Goal: Understand process/instructions: Learn how to perform a task or action

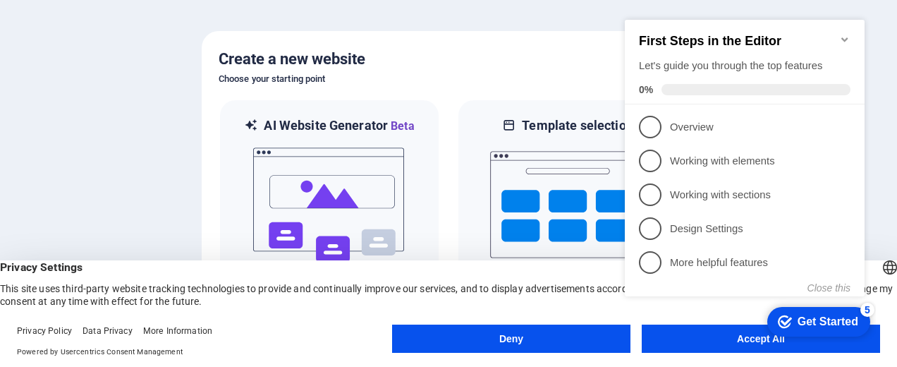
click at [694, 332] on div "checkmark Get Started 5 First Steps in the Editor Let's guide you through the t…" at bounding box center [747, 171] width 257 height 342
click at [700, 338] on div "checkmark Get Started 5 First Steps in the Editor Let's guide you through the t…" at bounding box center [747, 171] width 257 height 342
click at [718, 338] on div "checkmark Get Started 5 First Steps in the Editor Let's guide you through the t…" at bounding box center [747, 171] width 257 height 342
click at [829, 286] on button "Close this" at bounding box center [828, 287] width 43 height 11
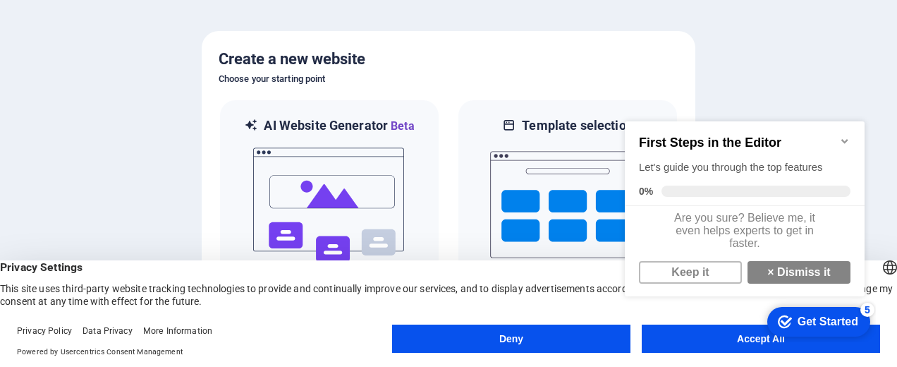
click at [691, 283] on link "Keep it" at bounding box center [690, 272] width 103 height 23
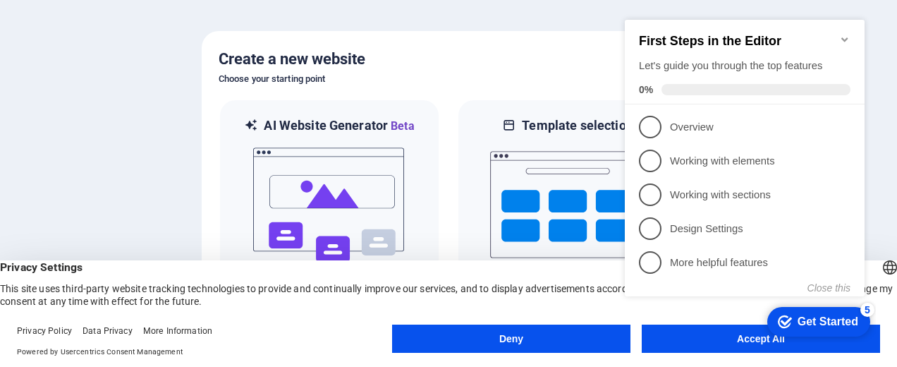
click at [668, 117] on link "1 Overview - incomplete" at bounding box center [744, 127] width 211 height 23
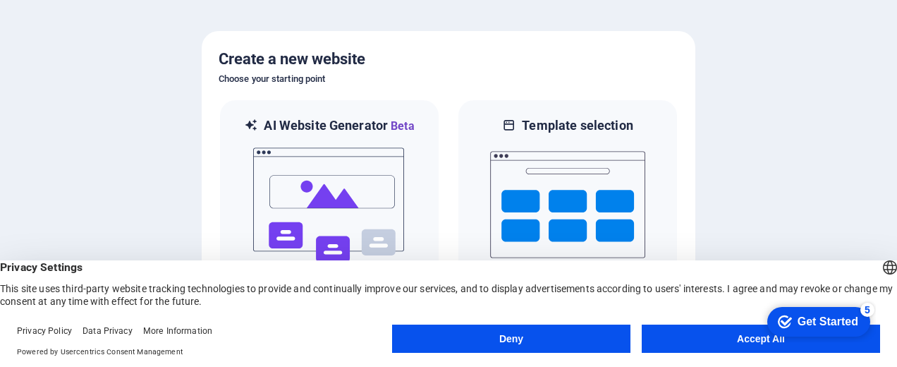
click at [852, 315] on div "Get Started" at bounding box center [827, 321] width 61 height 13
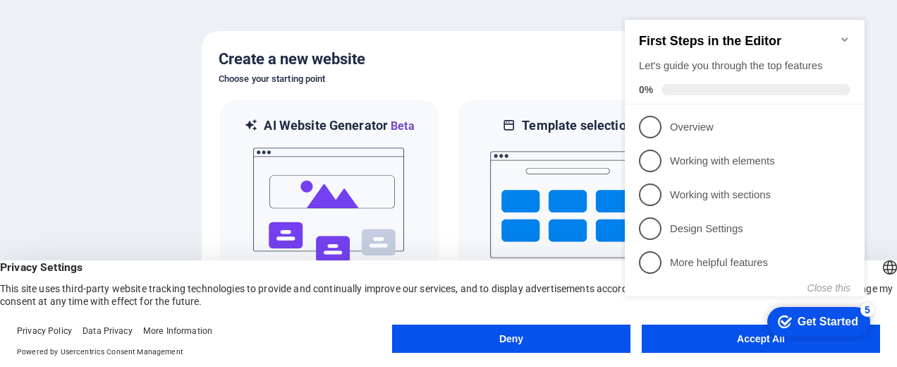
click at [725, 351] on button "Accept All" at bounding box center [761, 338] width 238 height 28
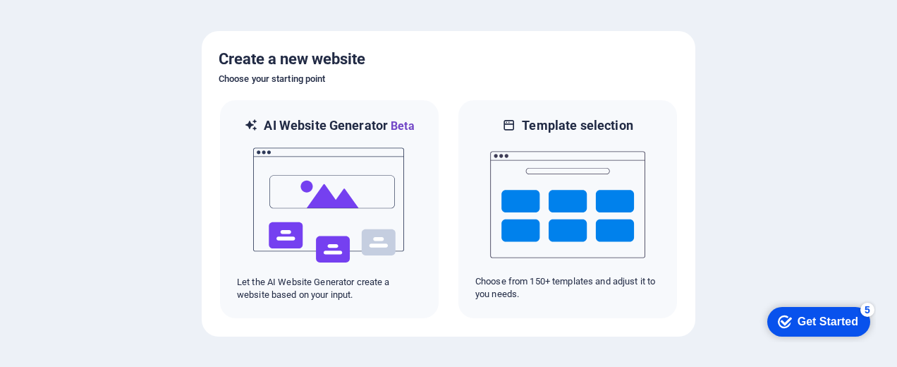
click at [846, 319] on div "Get Started" at bounding box center [827, 321] width 61 height 13
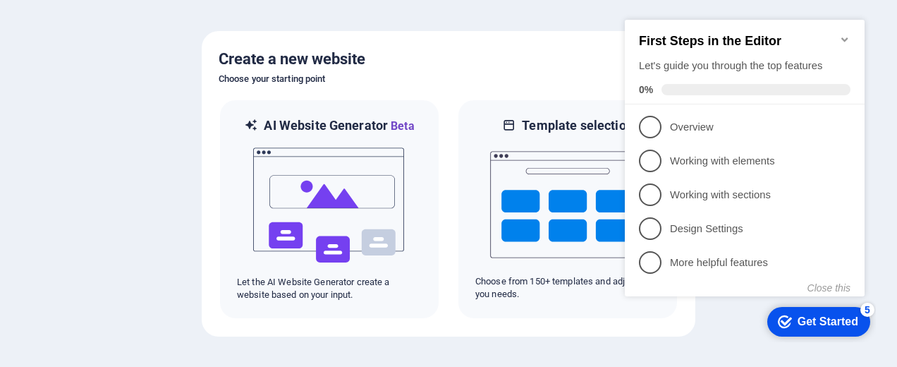
click at [732, 117] on link "1 Overview - incomplete" at bounding box center [744, 127] width 211 height 23
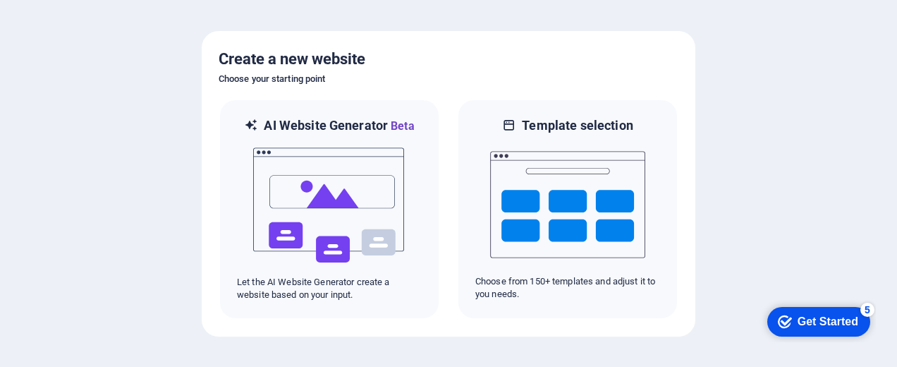
click at [783, 314] on div "checkmark Get Started 5" at bounding box center [818, 321] width 80 height 14
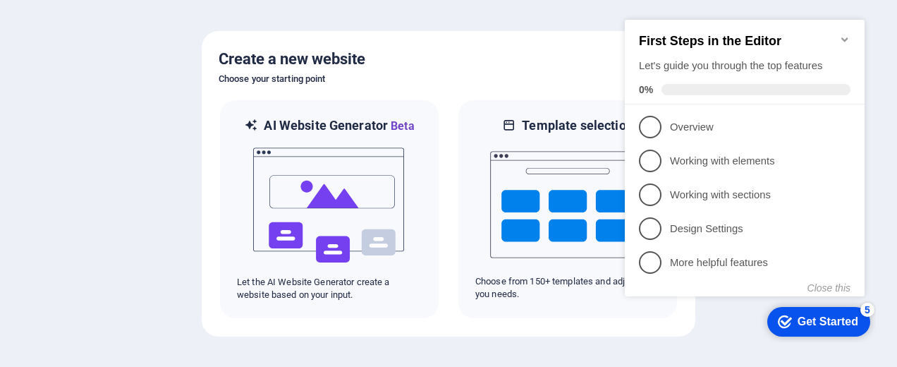
click at [849, 121] on icon at bounding box center [844, 126] width 11 height 11
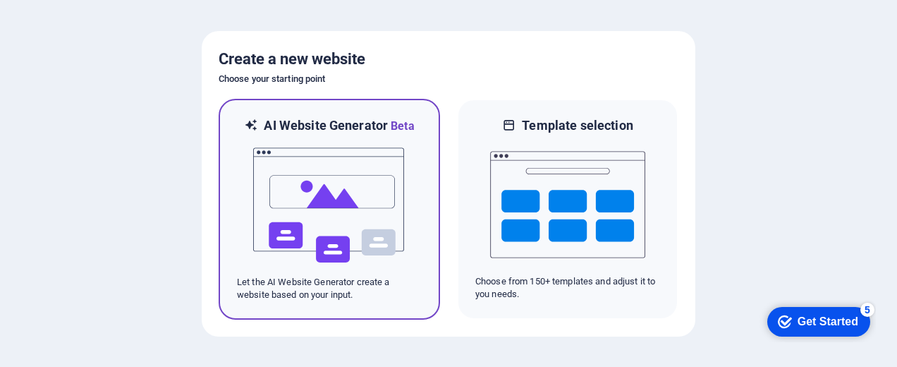
click at [372, 220] on img at bounding box center [329, 205] width 155 height 141
